Goal: Transaction & Acquisition: Subscribe to service/newsletter

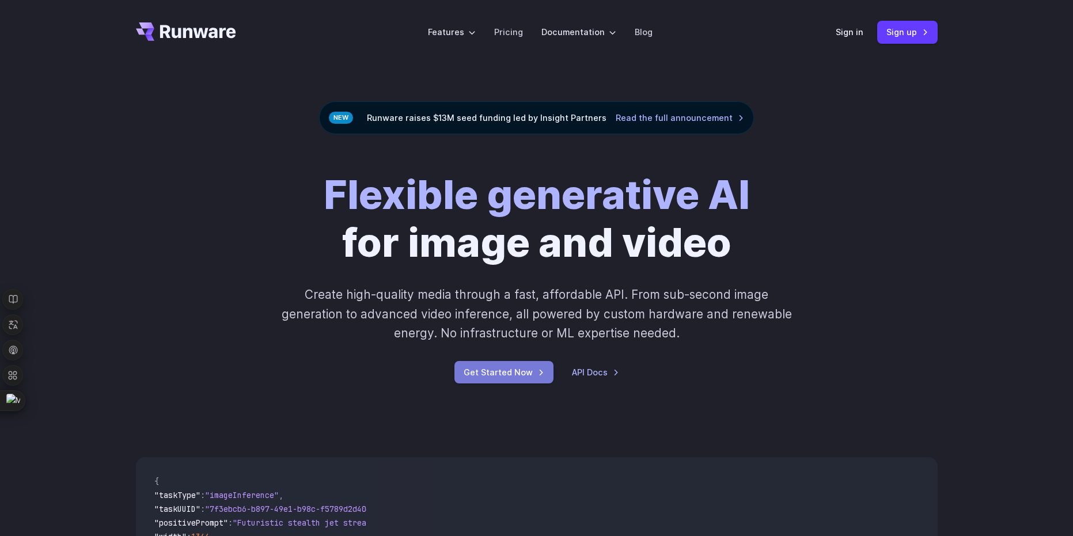
click at [494, 373] on link "Get Started Now" at bounding box center [504, 372] width 99 height 22
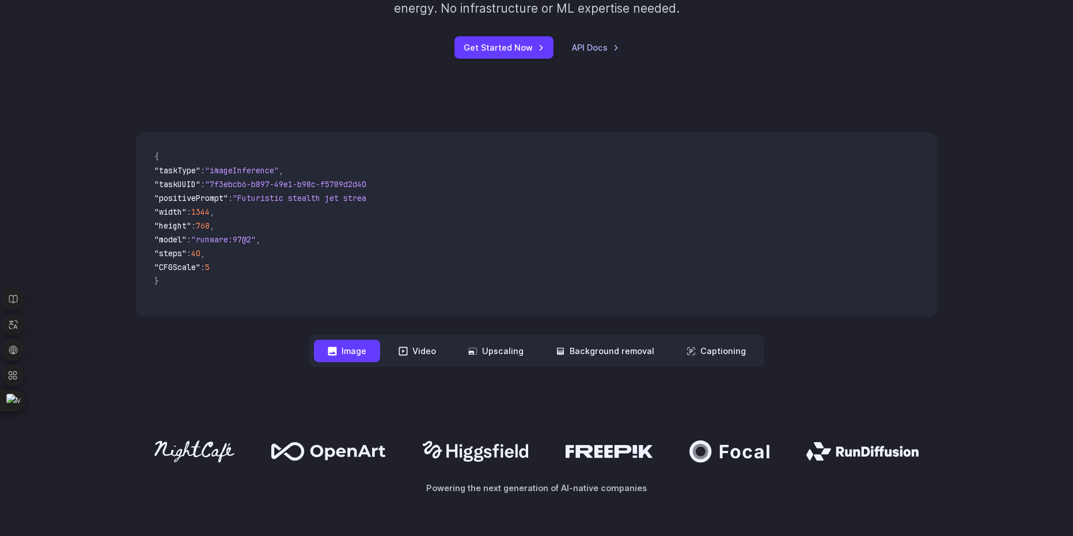
scroll to position [346, 0]
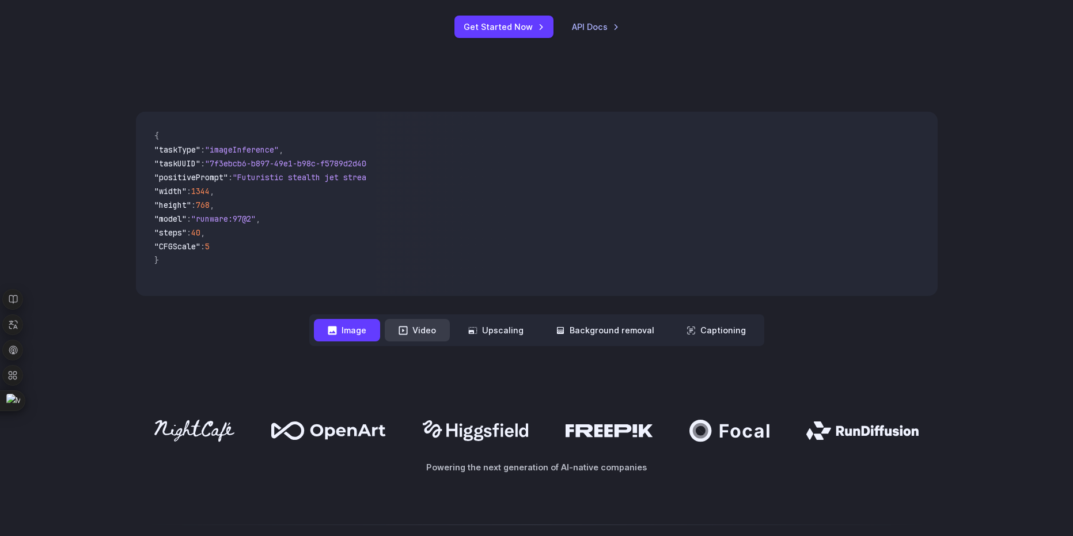
click at [426, 331] on button "Video" at bounding box center [417, 330] width 65 height 22
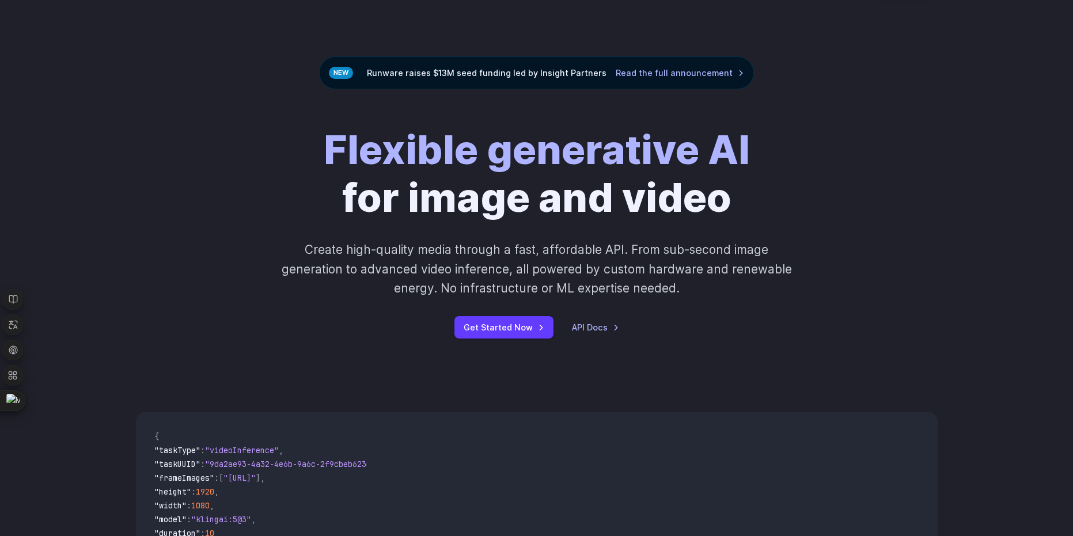
scroll to position [0, 0]
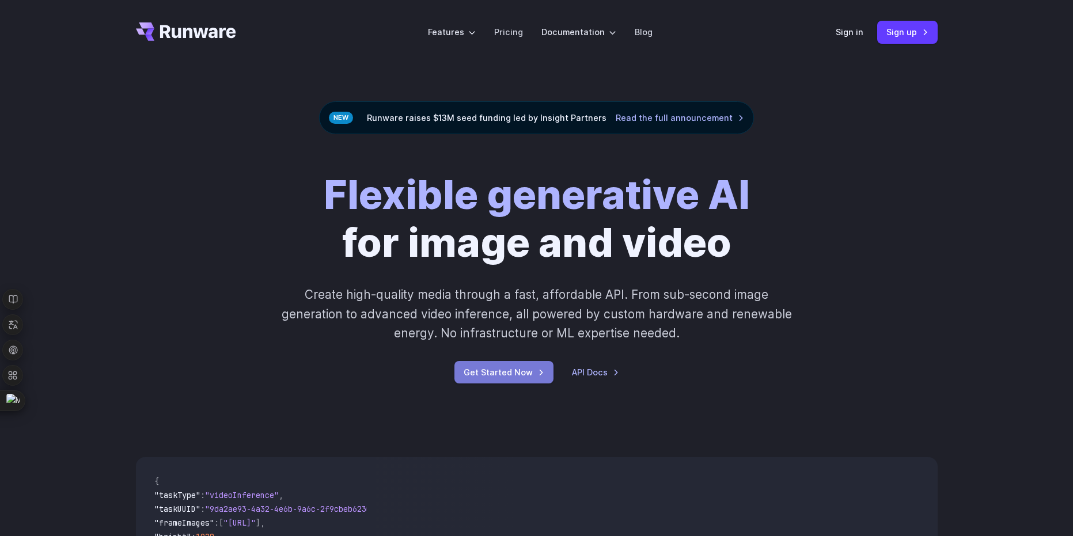
click at [524, 376] on link "Get Started Now" at bounding box center [504, 372] width 99 height 22
click at [852, 33] on link "Sign in" at bounding box center [850, 31] width 28 height 13
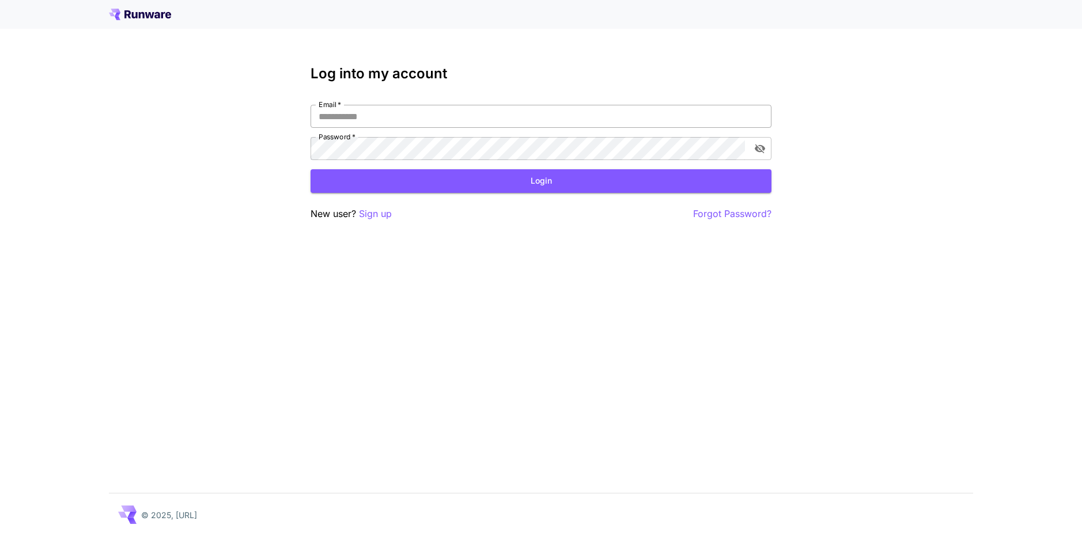
click at [408, 118] on input "Email   *" at bounding box center [541, 116] width 461 height 23
